Goal: Task Accomplishment & Management: Manage account settings

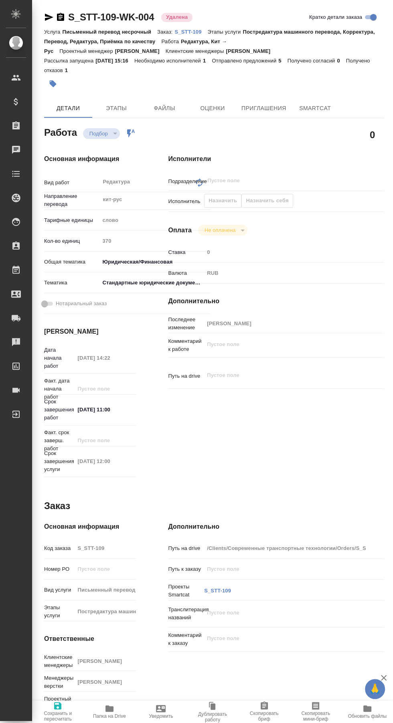
type textarea "x"
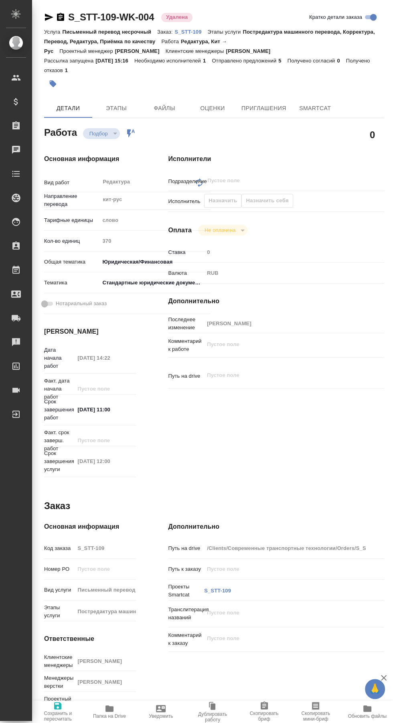
type textarea "x"
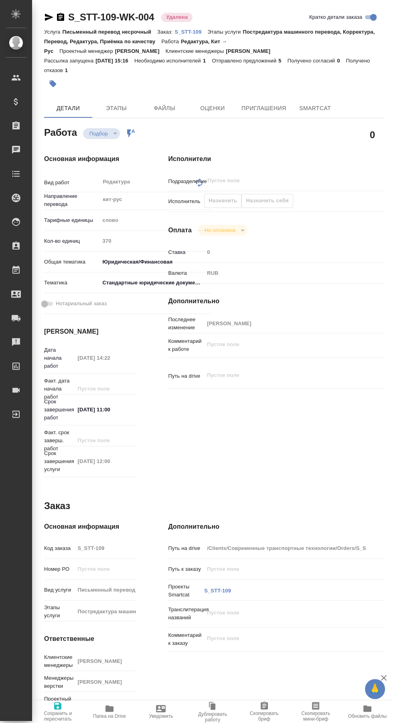
type textarea "x"
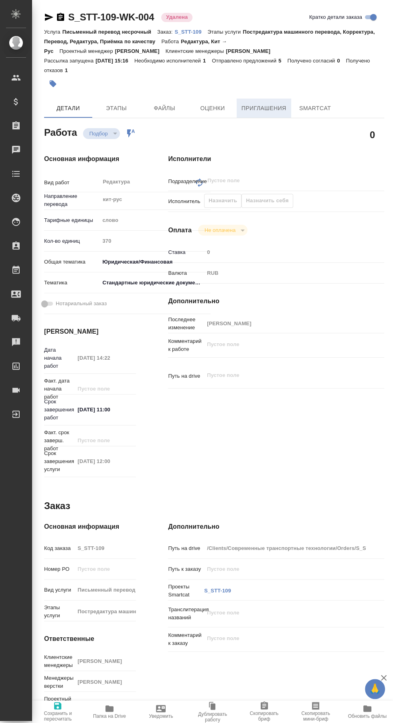
click at [264, 105] on span "Приглашения" at bounding box center [263, 108] width 45 height 10
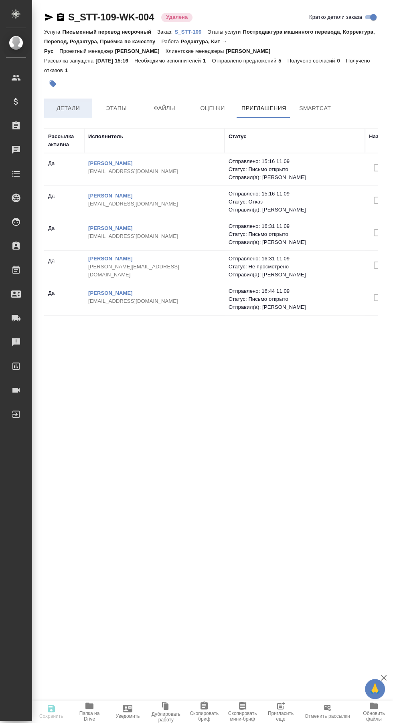
click at [71, 109] on span "Детали" at bounding box center [68, 108] width 38 height 10
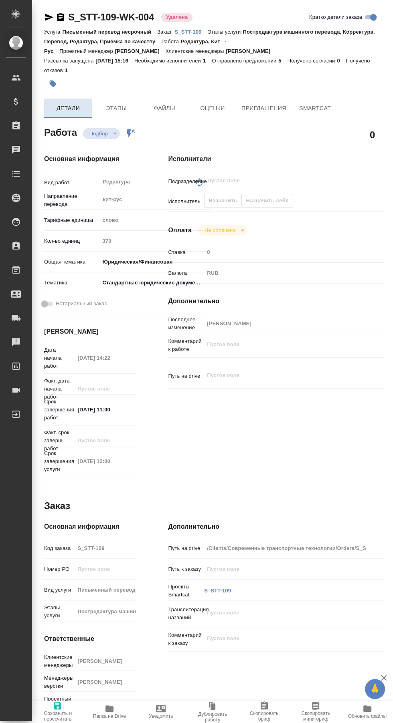
type textarea "x"
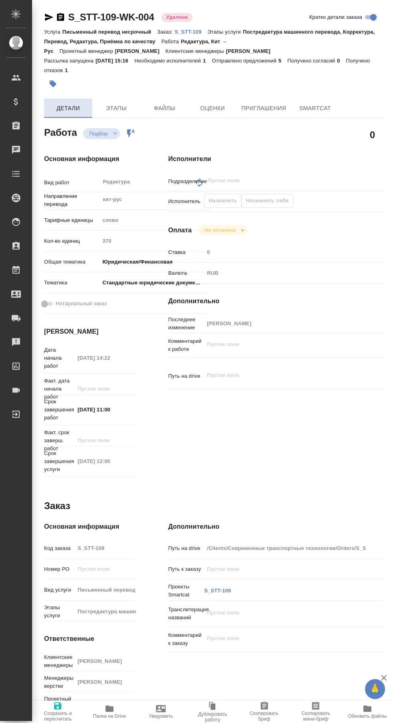
type textarea "x"
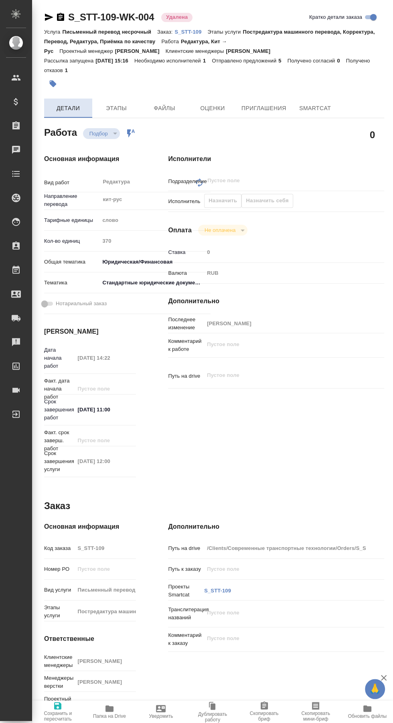
type textarea "x"
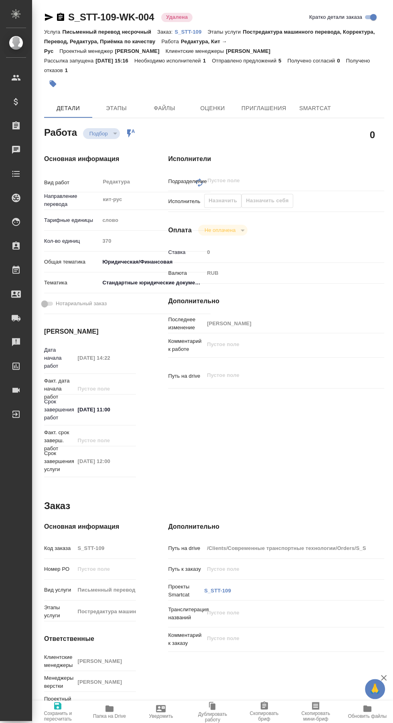
click at [192, 28] on link "S_STT-109" at bounding box center [190, 31] width 33 height 7
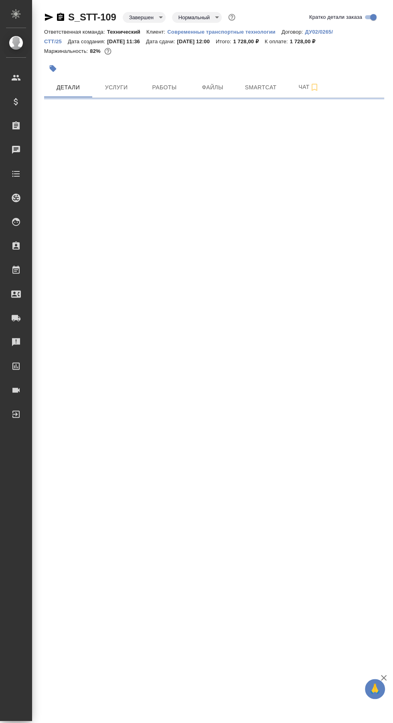
select select "RU"
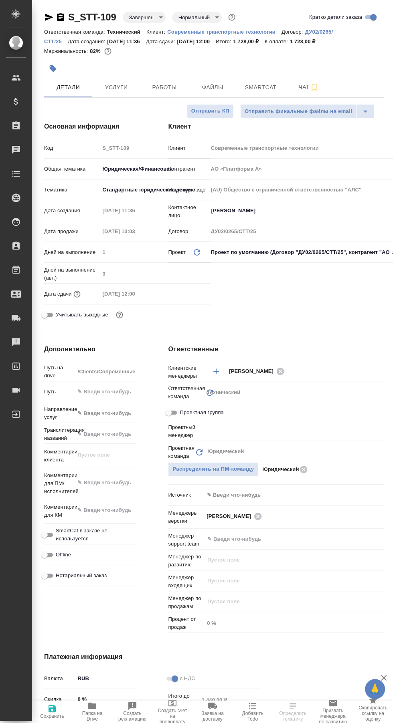
type textarea "x"
type input "Бабкина [PERSON_NAME]"
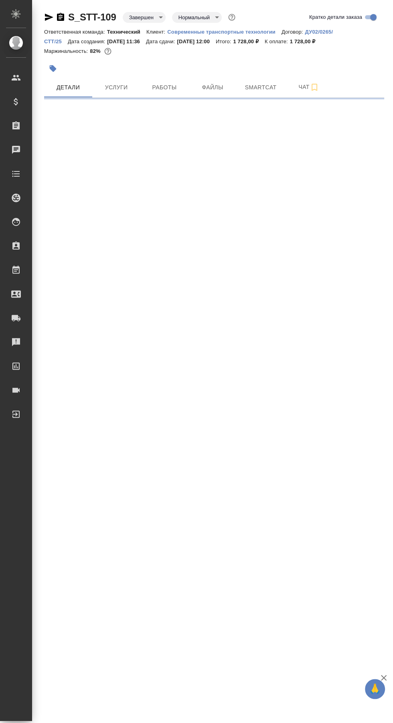
select select "RU"
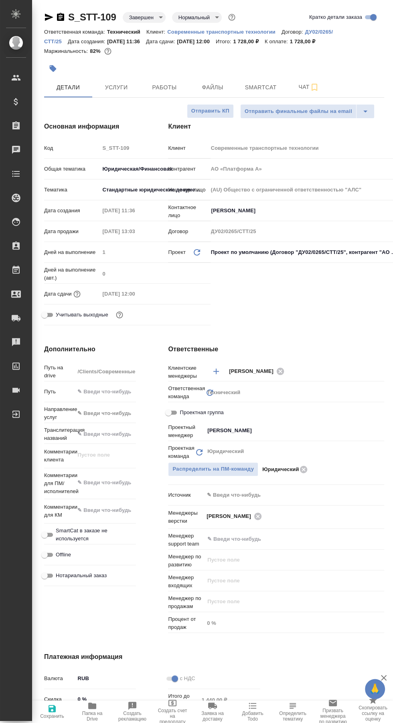
type textarea "x"
click at [159, 85] on span "Работы" at bounding box center [164, 88] width 38 height 10
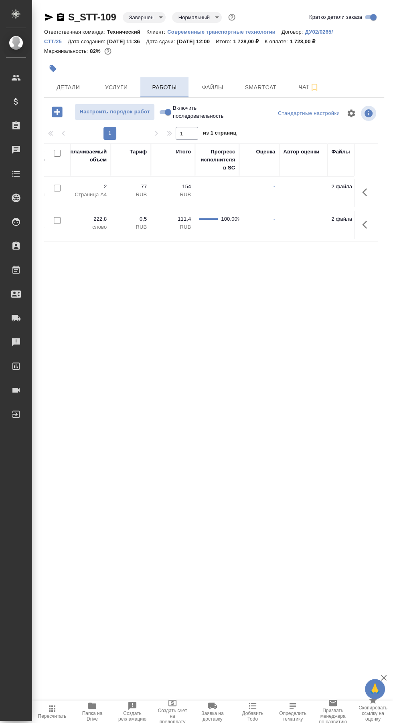
scroll to position [0, 606]
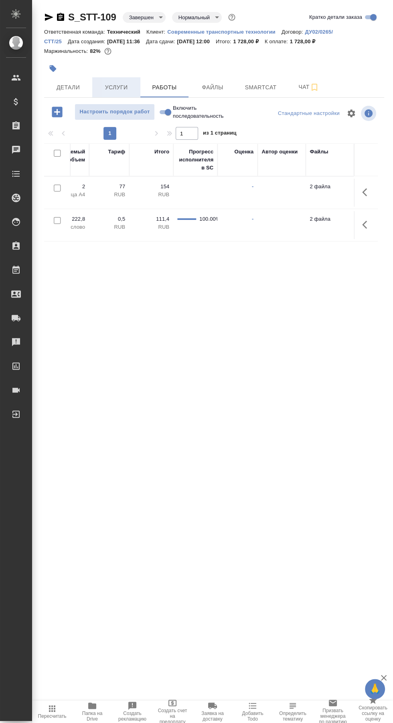
click at [116, 87] on span "Услуги" at bounding box center [116, 88] width 38 height 10
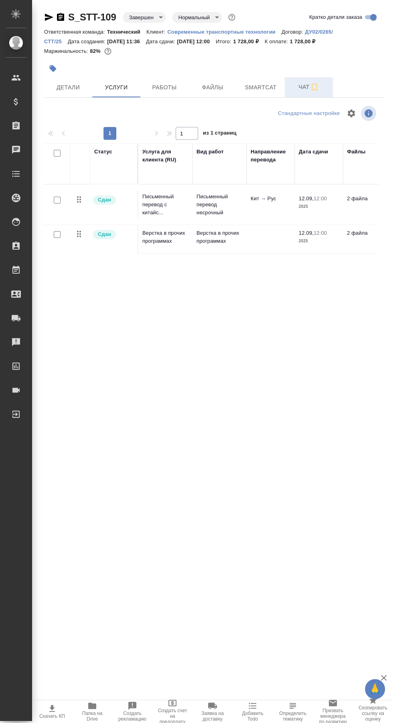
click at [298, 86] on span "Чат" at bounding box center [308, 87] width 38 height 10
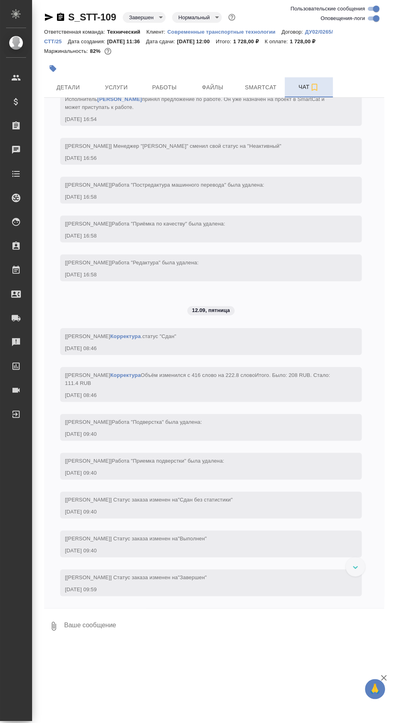
scroll to position [2773, 0]
click at [142, 102] on link "Муртазова Айнат Умаровна" at bounding box center [119, 99] width 44 height 6
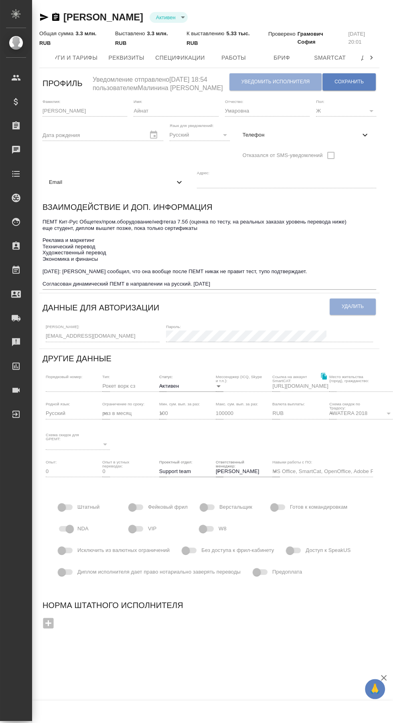
scroll to position [0, 201]
click at [231, 54] on span "Работы" at bounding box center [232, 58] width 38 height 10
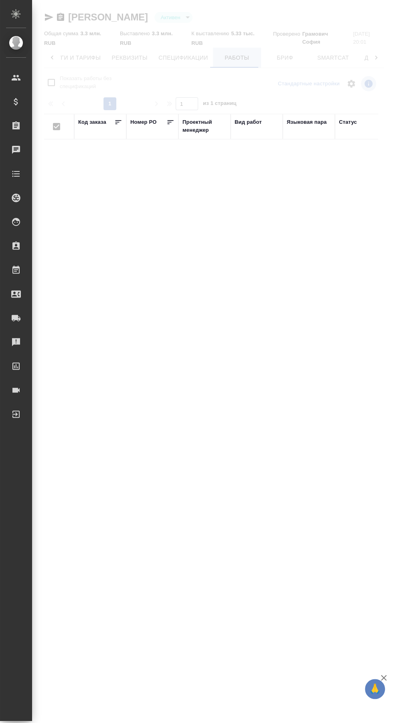
checkbox input "false"
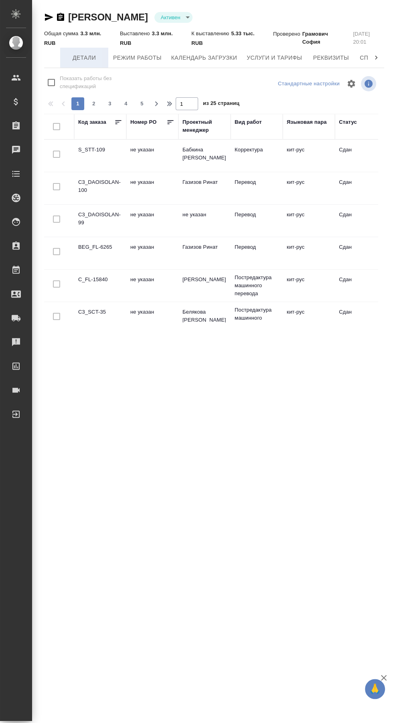
click at [83, 57] on span "Детали" at bounding box center [84, 58] width 38 height 10
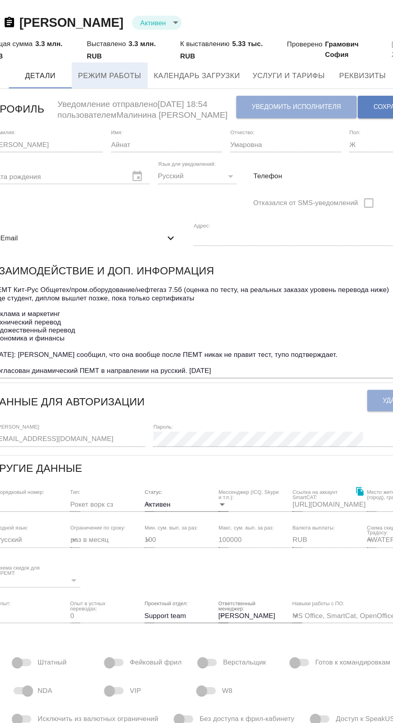
click at [138, 56] on span "Режим работы" at bounding box center [132, 58] width 48 height 10
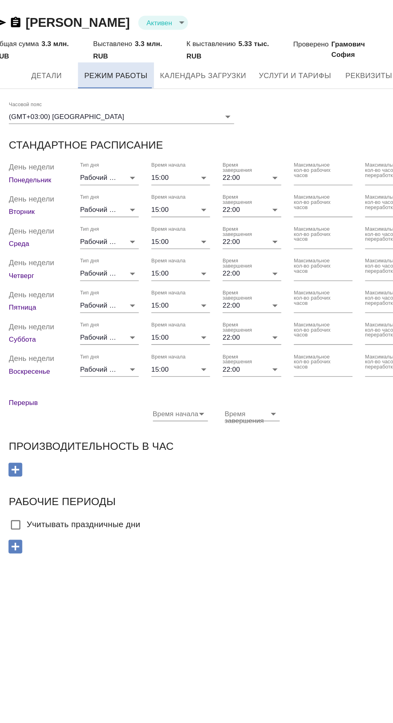
checkbox input "true"
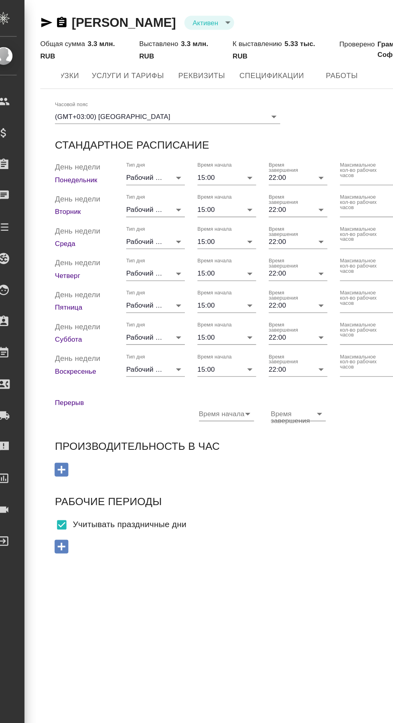
scroll to position [0, 164]
click at [274, 59] on span "Работы" at bounding box center [274, 58] width 38 height 10
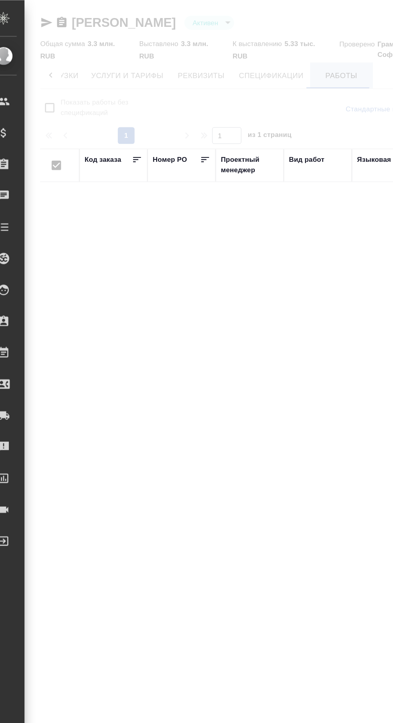
checkbox input "false"
